Goal: Transaction & Acquisition: Purchase product/service

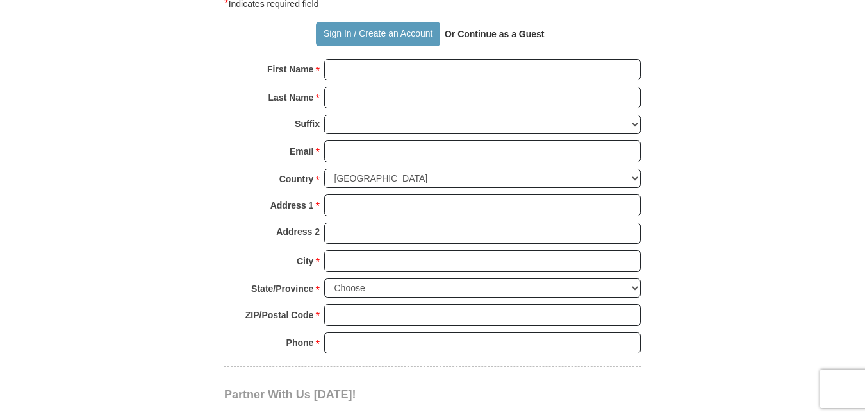
scroll to position [913, 0]
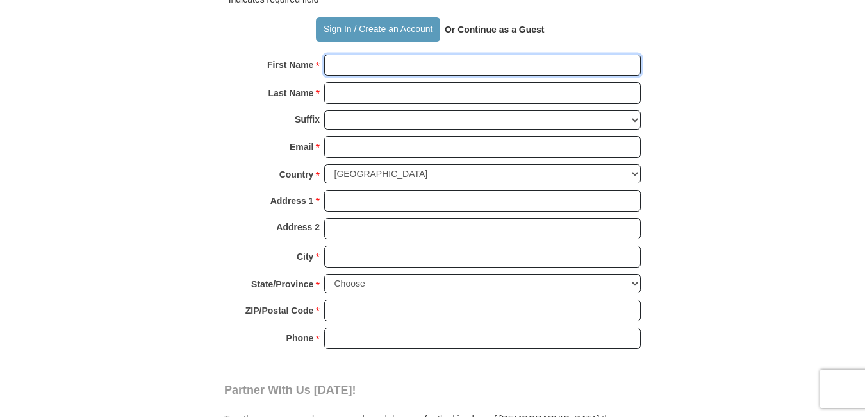
click at [431, 59] on input "First Name *" at bounding box center [482, 65] width 317 height 22
paste input "[PERSON_NAME]"
type input "[PERSON_NAME]"
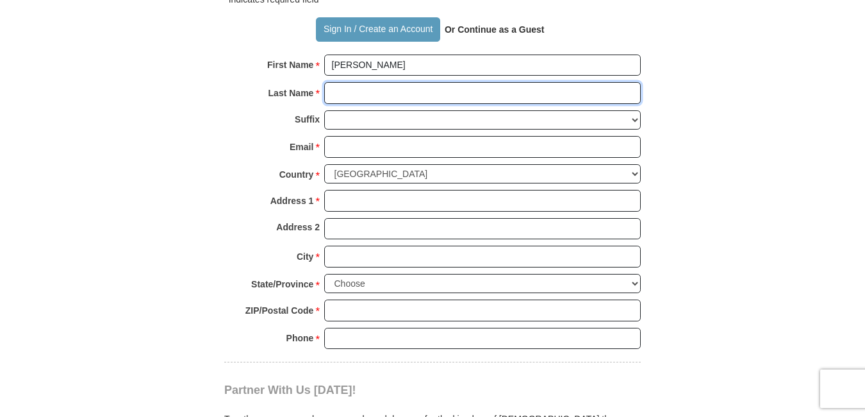
click at [348, 92] on input "Last Name *" at bounding box center [482, 93] width 317 height 22
paste input "[PERSON_NAME]"
type input "[PERSON_NAME]"
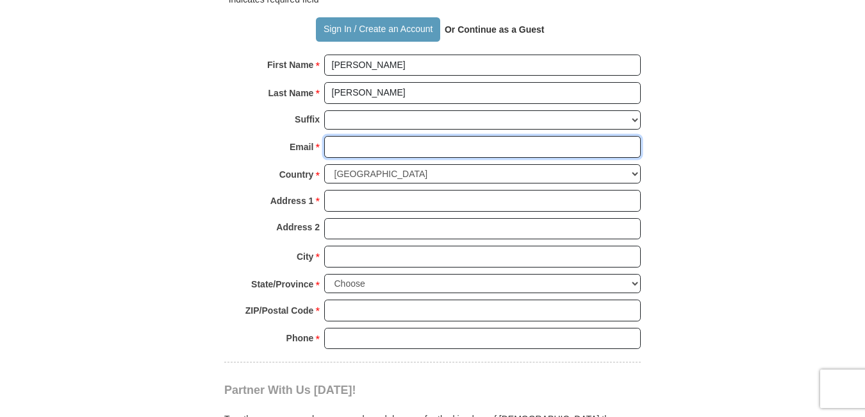
click at [343, 147] on input "Email *" at bounding box center [482, 147] width 317 height 22
paste input "[EMAIL_ADDRESS][DOMAIN_NAME]"
type input "[EMAIL_ADDRESS][DOMAIN_NAME]"
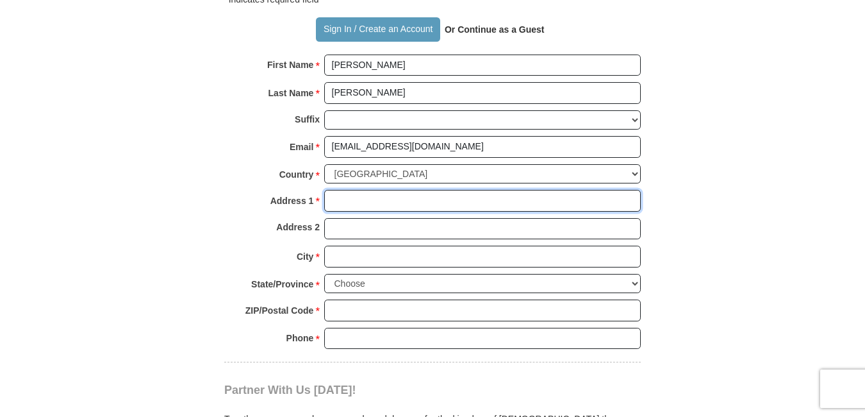
click at [352, 206] on input "Address 1 *" at bounding box center [482, 201] width 317 height 22
paste input "[STREET_ADDRESS]"
type input "[STREET_ADDRESS]"
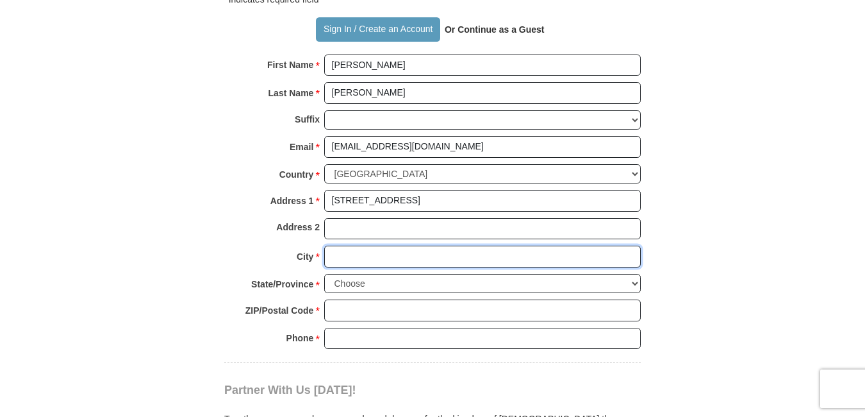
click at [338, 257] on input "City *" at bounding box center [482, 257] width 317 height 22
paste input "[GEOGRAPHIC_DATA]"
type input "[GEOGRAPHIC_DATA]"
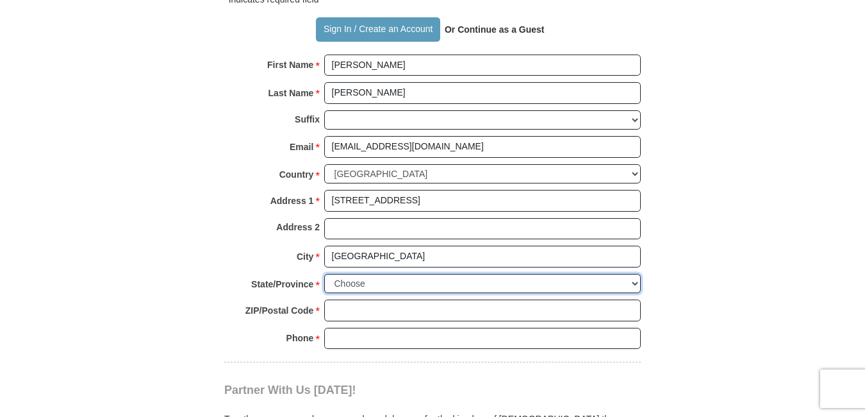
click at [634, 283] on select "Choose [US_STATE] [US_STATE] [US_STATE] [US_STATE] [US_STATE] Armed Forces Amer…" at bounding box center [482, 284] width 317 height 20
select select "VA"
click at [324, 274] on select "Choose [US_STATE] [US_STATE] [US_STATE] [US_STATE] [US_STATE] Armed Forces Amer…" at bounding box center [482, 284] width 317 height 20
click at [335, 310] on input "ZIP/Postal Code *" at bounding box center [482, 310] width 317 height 22
paste input "22202"
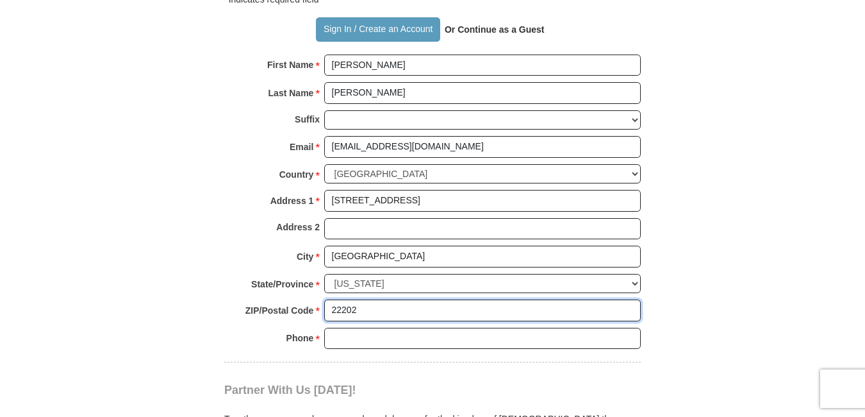
type input "22202"
click at [335, 339] on input "Phone * *" at bounding box center [482, 339] width 317 height 22
paste input "0000000000"
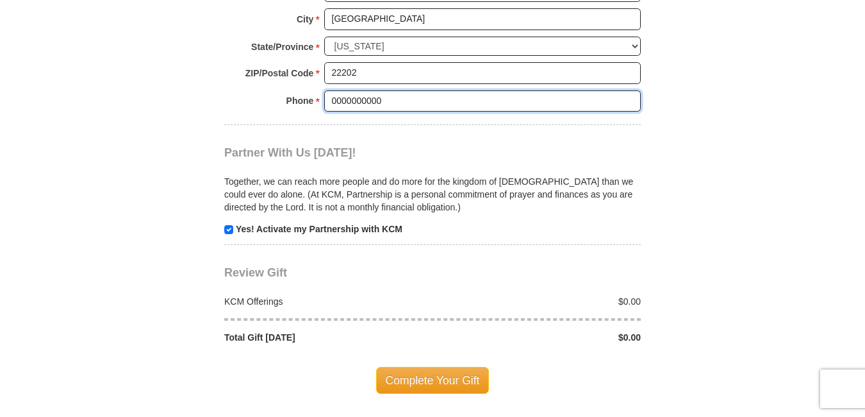
scroll to position [1173, 0]
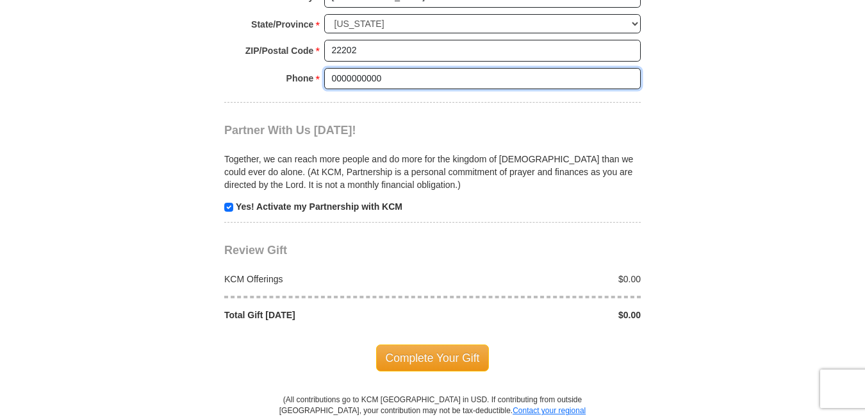
type input "0000000000"
click at [227, 206] on input "checkbox" at bounding box center [228, 207] width 9 height 9
checkbox input "false"
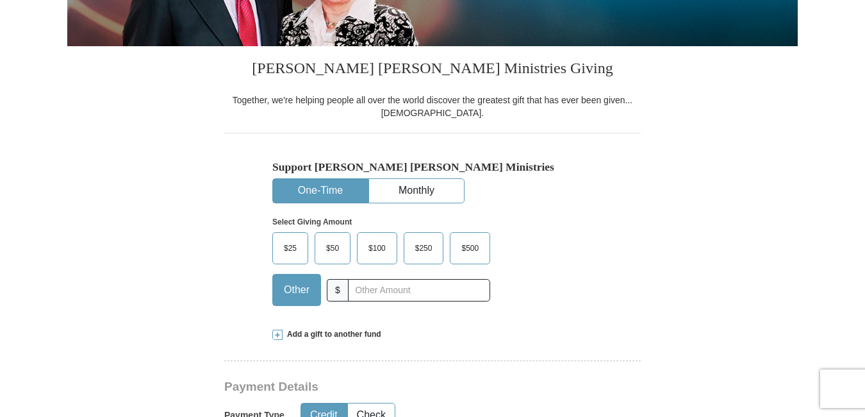
scroll to position [219, 0]
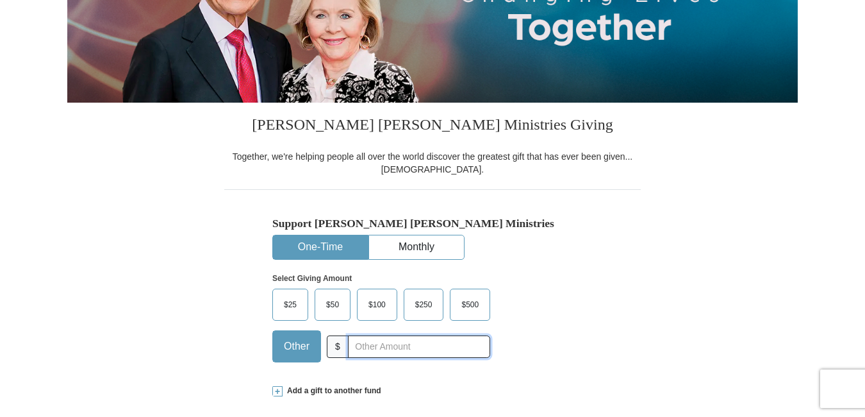
click at [408, 346] on input "text" at bounding box center [419, 346] width 142 height 22
paste input "5.00"
type input "5.00"
click at [330, 391] on span "Add a gift to another fund" at bounding box center [332, 390] width 99 height 11
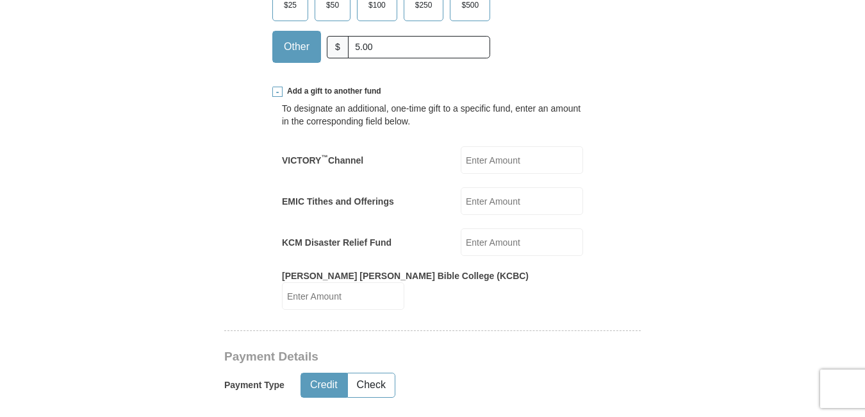
scroll to position [526, 0]
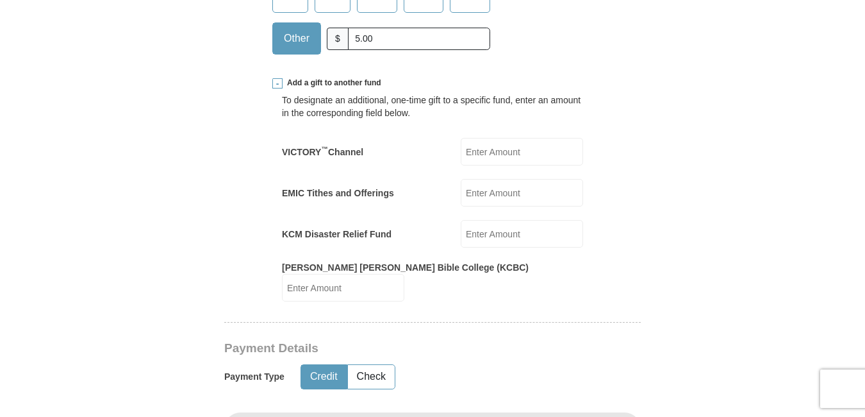
click at [551, 190] on input "EMIC Tithes and Offerings" at bounding box center [522, 193] width 122 height 28
paste input "5.00"
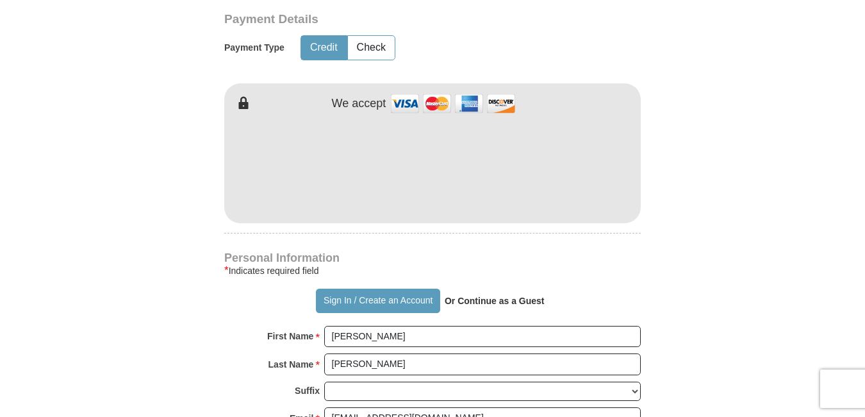
scroll to position [843, 0]
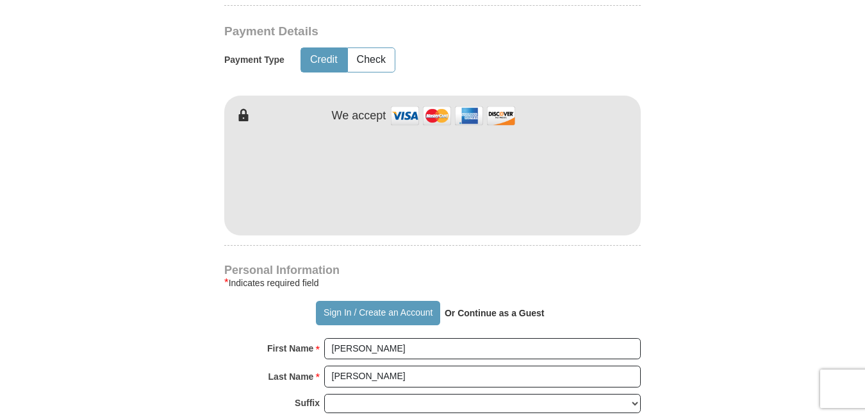
type input "5.00"
drag, startPoint x: 864, startPoint y: 158, endPoint x: 870, endPoint y: 126, distance: 33.2
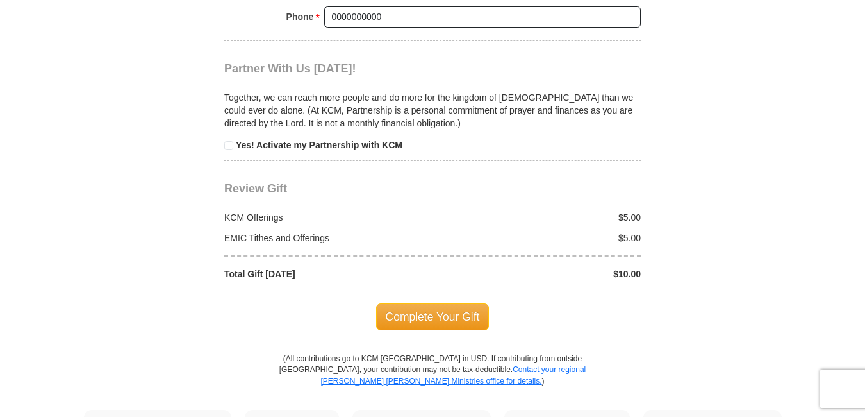
scroll to position [1452, 0]
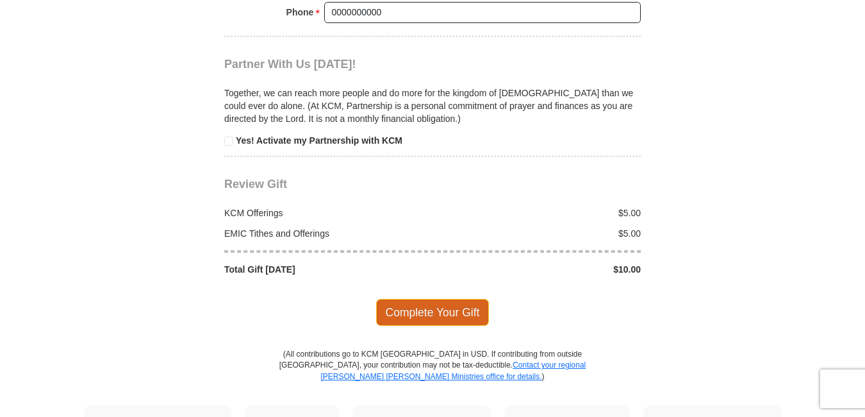
click at [459, 304] on span "Complete Your Gift" at bounding box center [432, 312] width 113 height 27
